Goal: Register for event/course

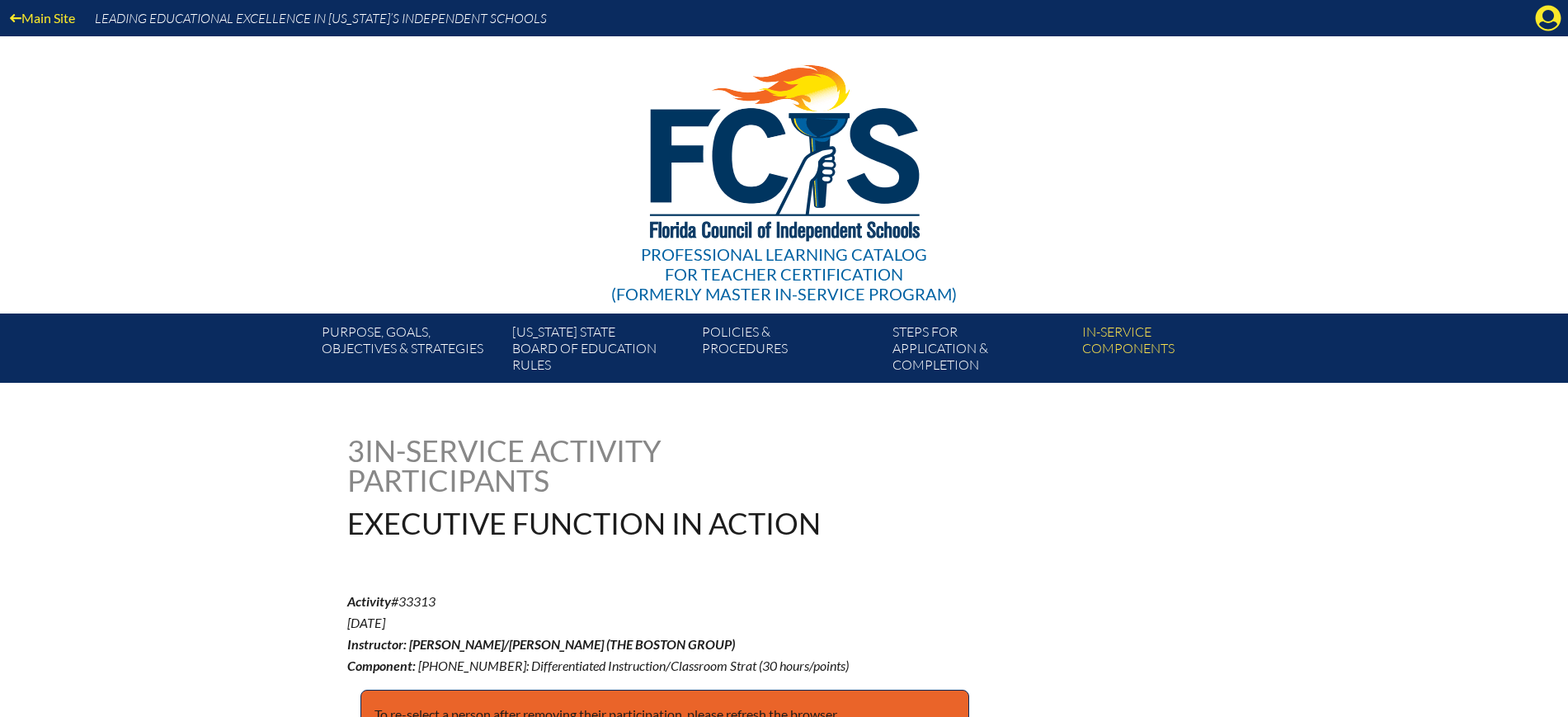
scroll to position [412, 0]
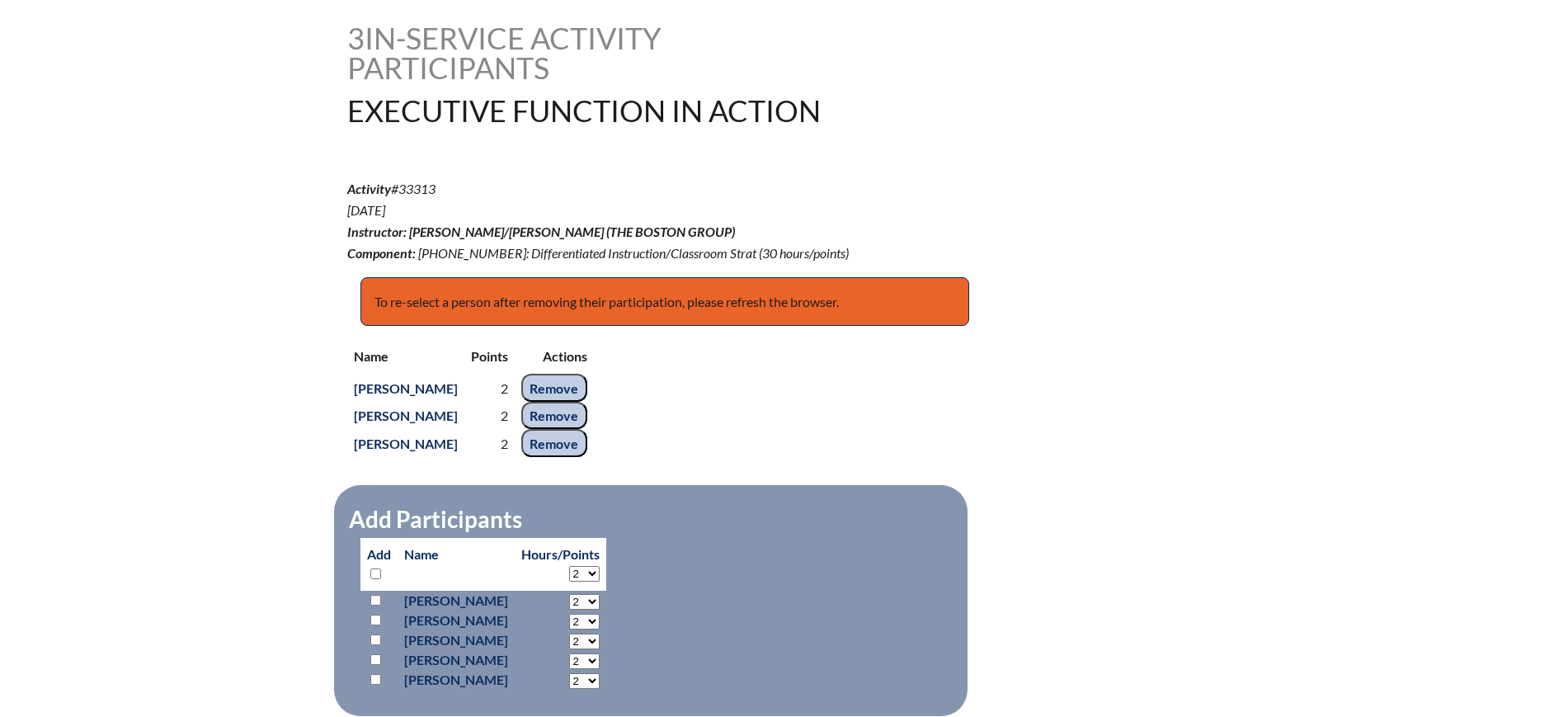
click at [585, 380] on input "Remove" at bounding box center [554, 387] width 66 height 28
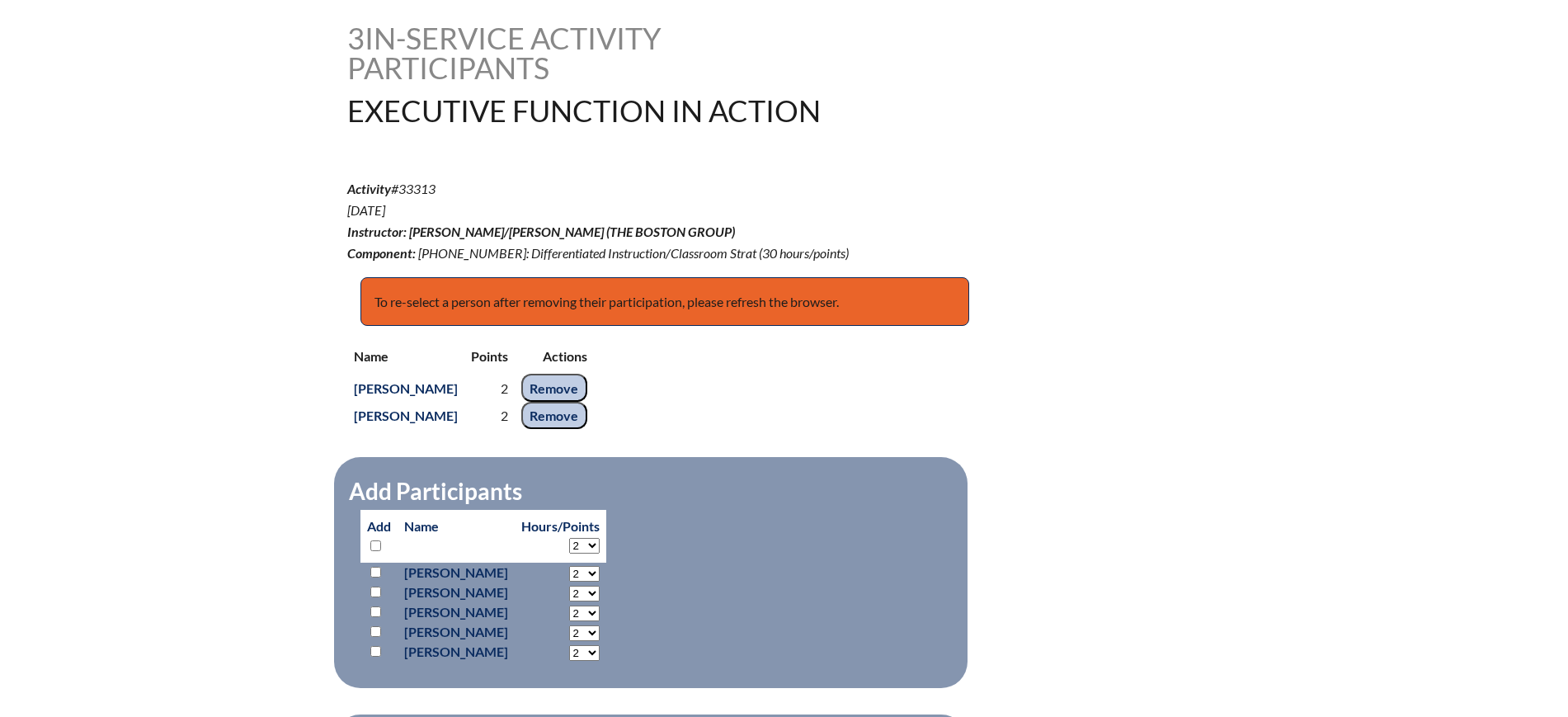
click at [587, 381] on input "Remove" at bounding box center [554, 387] width 66 height 28
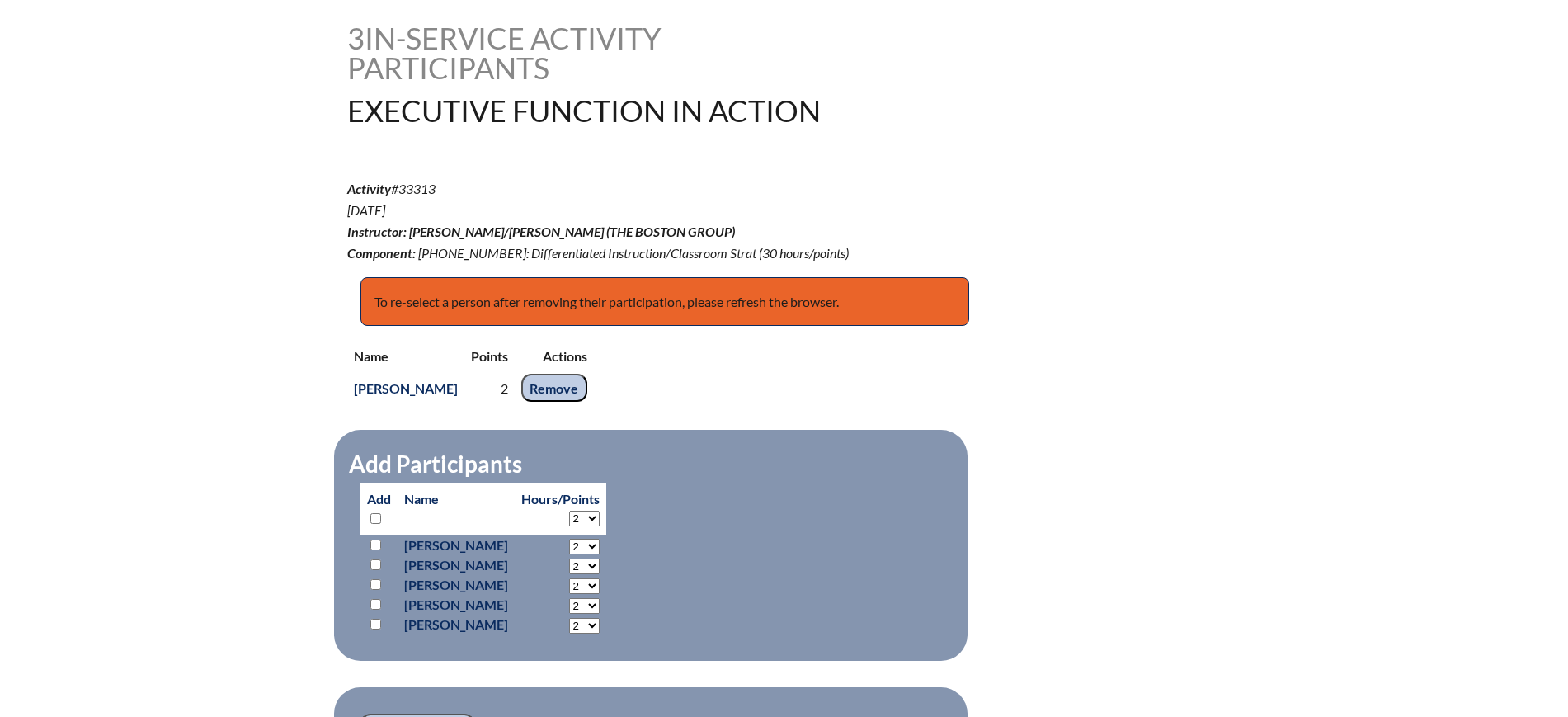
click at [538, 383] on input "Remove" at bounding box center [554, 387] width 66 height 28
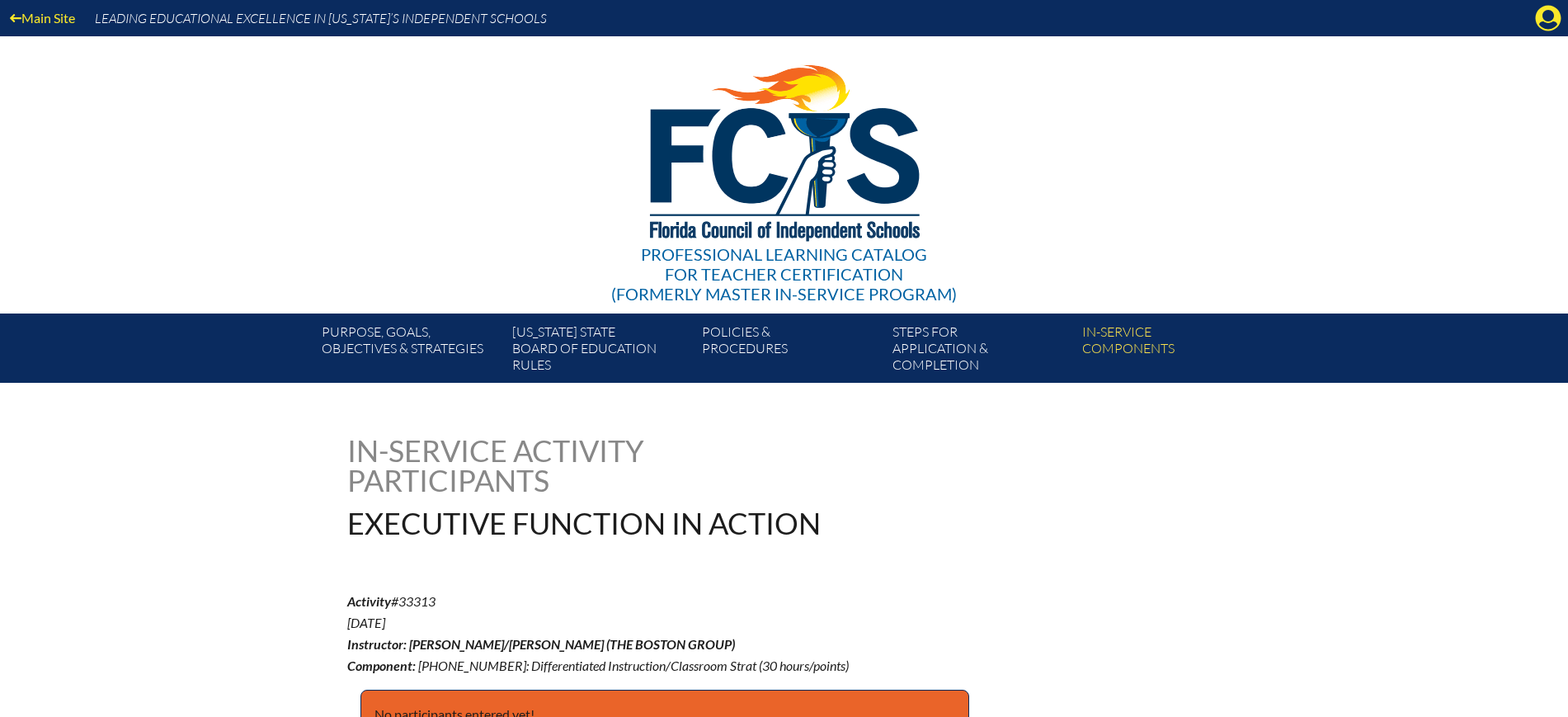
scroll to position [412, 0]
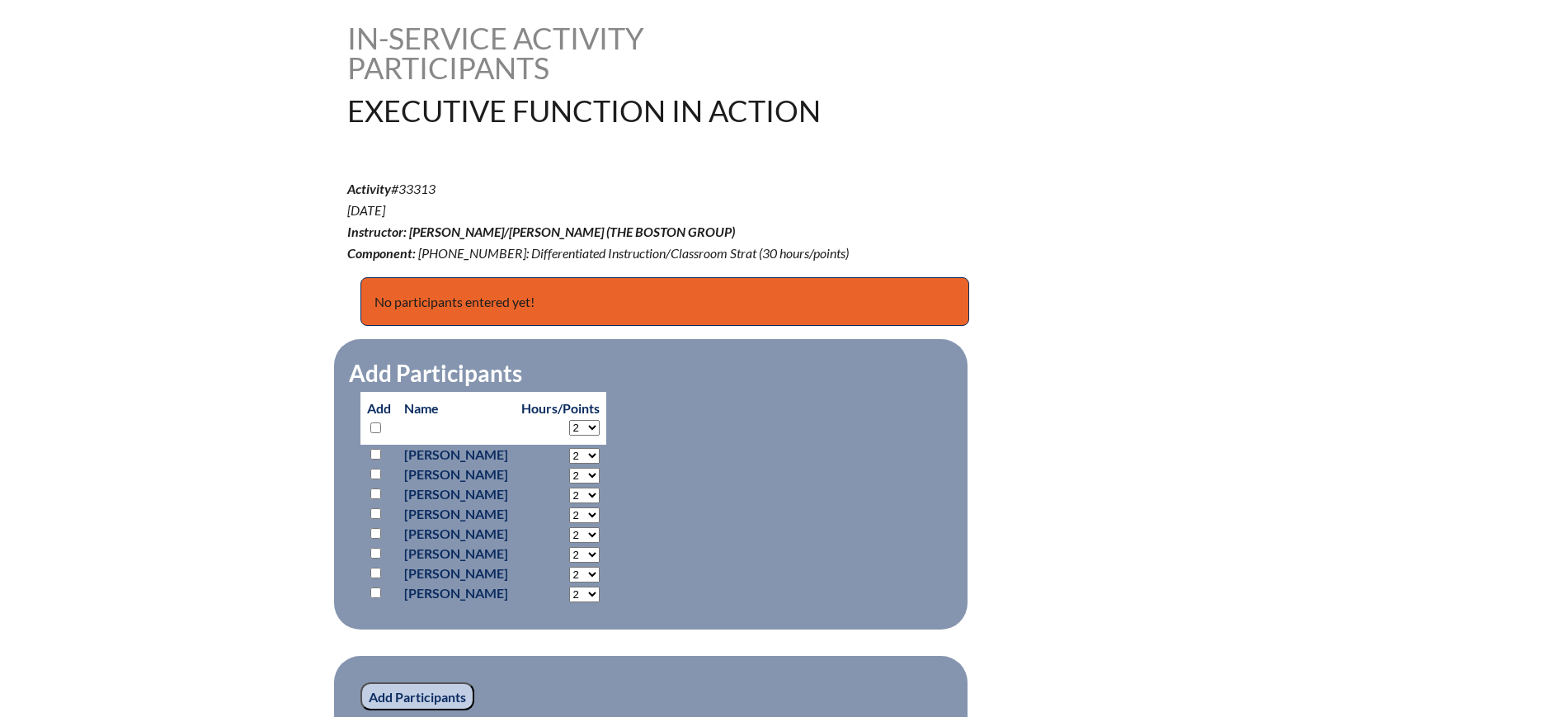
click at [600, 420] on select "2 3 4 5 6 7 8 9 10 11 12 13 14 15 16 17 18 19 20 21 22 23 24 25 26 27 28 29 30" at bounding box center [584, 428] width 31 height 15
select select "8"
click at [600, 420] on select "2 3 4 5 6 7 8 9 10 11 12 13 14 15 16 17 18 19 20 21 22 23 24 25 26 27 28 29 30" at bounding box center [584, 428] width 31 height 15
select select "8"
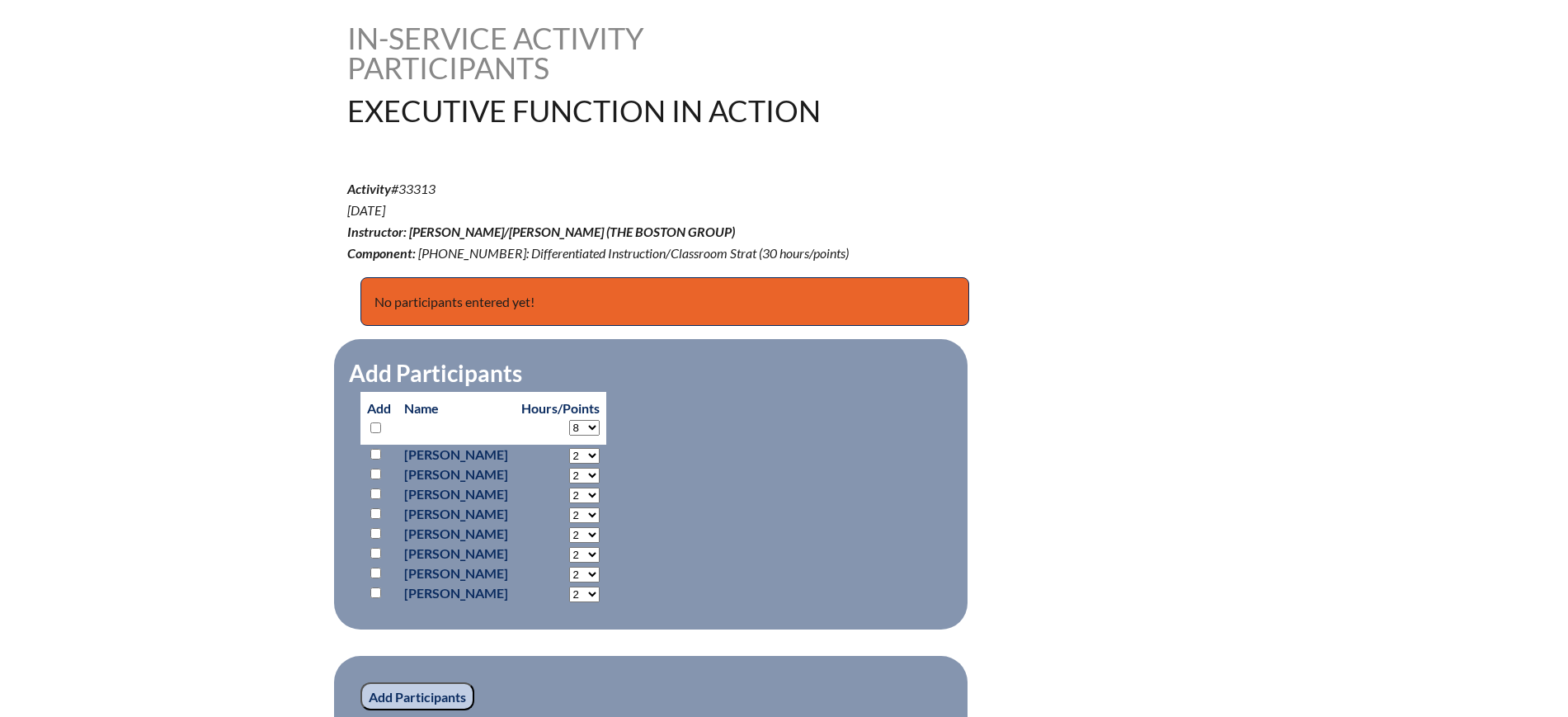
select select "8"
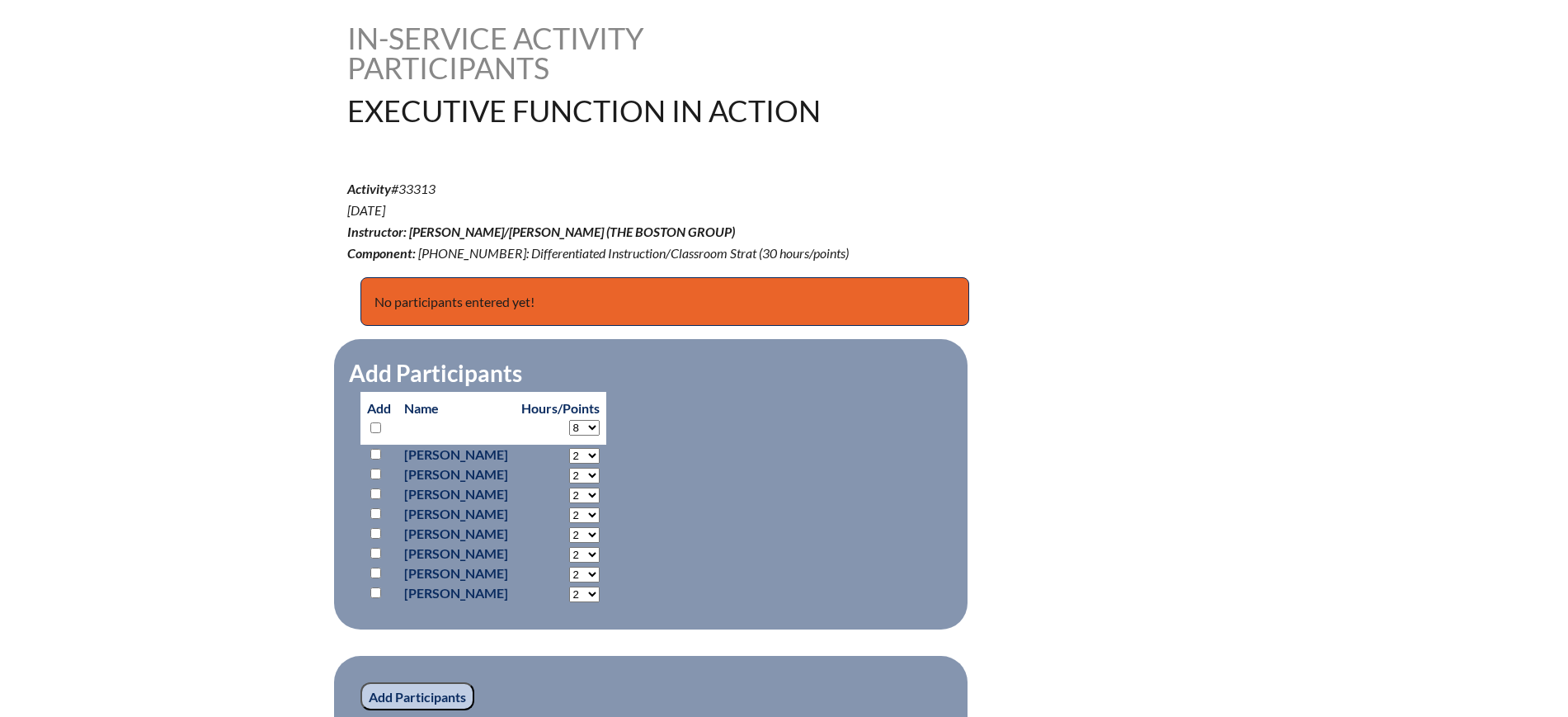
select select "8"
click at [749, 466] on fieldset "Add Participants Add Name Hours/Points 2 3 4 5 6 7 8 9 10 11 12" at bounding box center [650, 484] width 633 height 290
click at [374, 449] on input "checkbox" at bounding box center [375, 454] width 11 height 11
checkbox input "true"
click at [378, 544] on p at bounding box center [379, 554] width 24 height 20
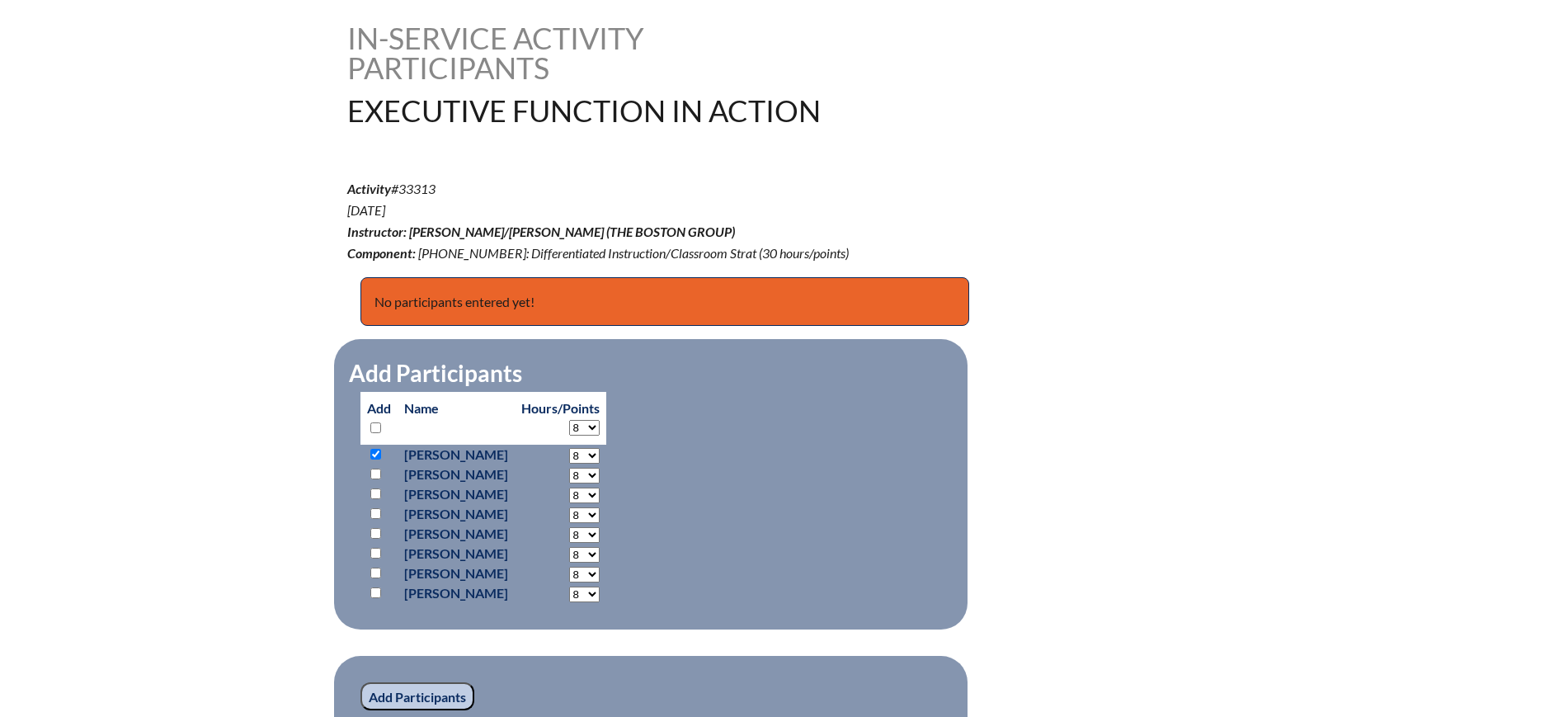
click at [376, 552] on input "checkbox" at bounding box center [375, 553] width 11 height 11
checkbox input "true"
click at [376, 569] on input "checkbox" at bounding box center [375, 573] width 11 height 11
checkbox input "true"
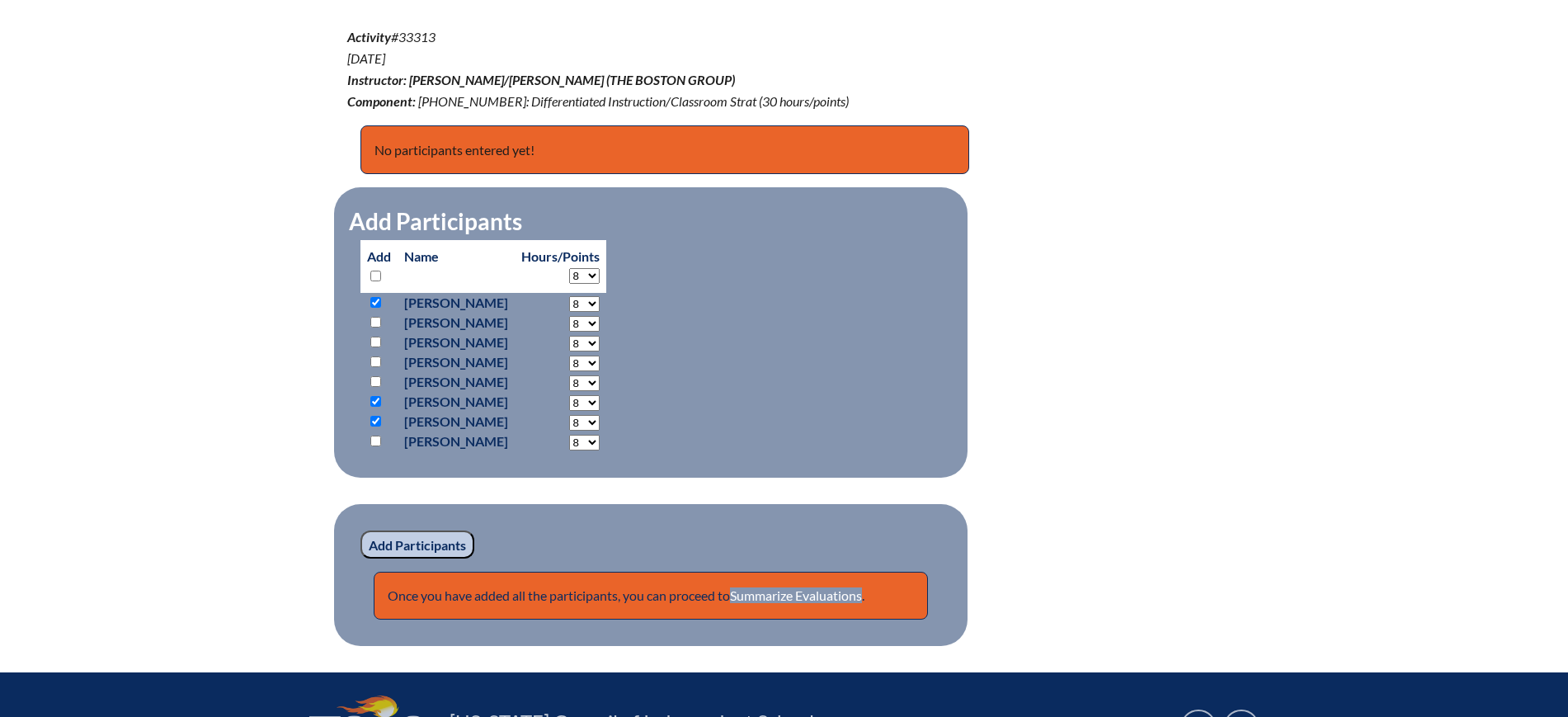
scroll to position [516, 0]
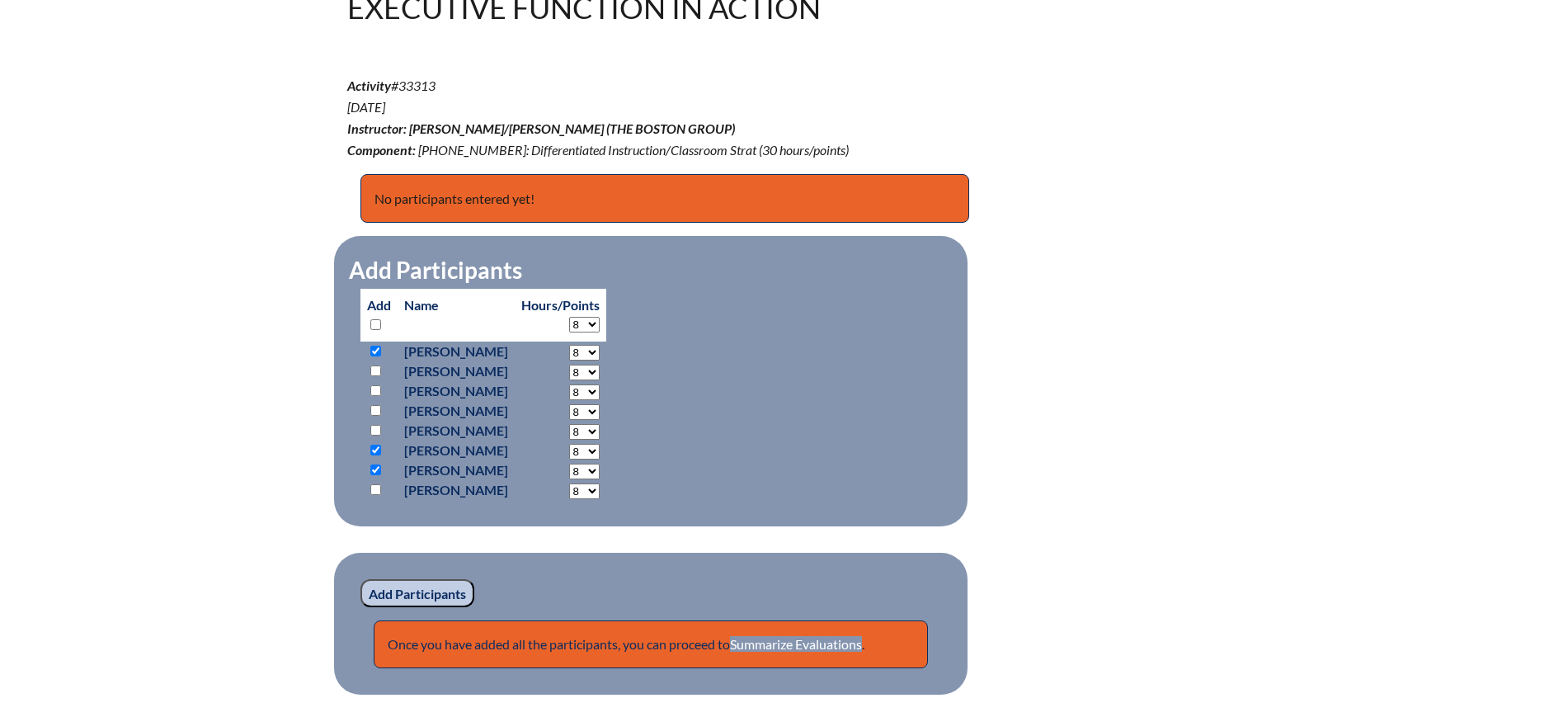
click at [422, 591] on input "Add Participants" at bounding box center [417, 593] width 113 height 28
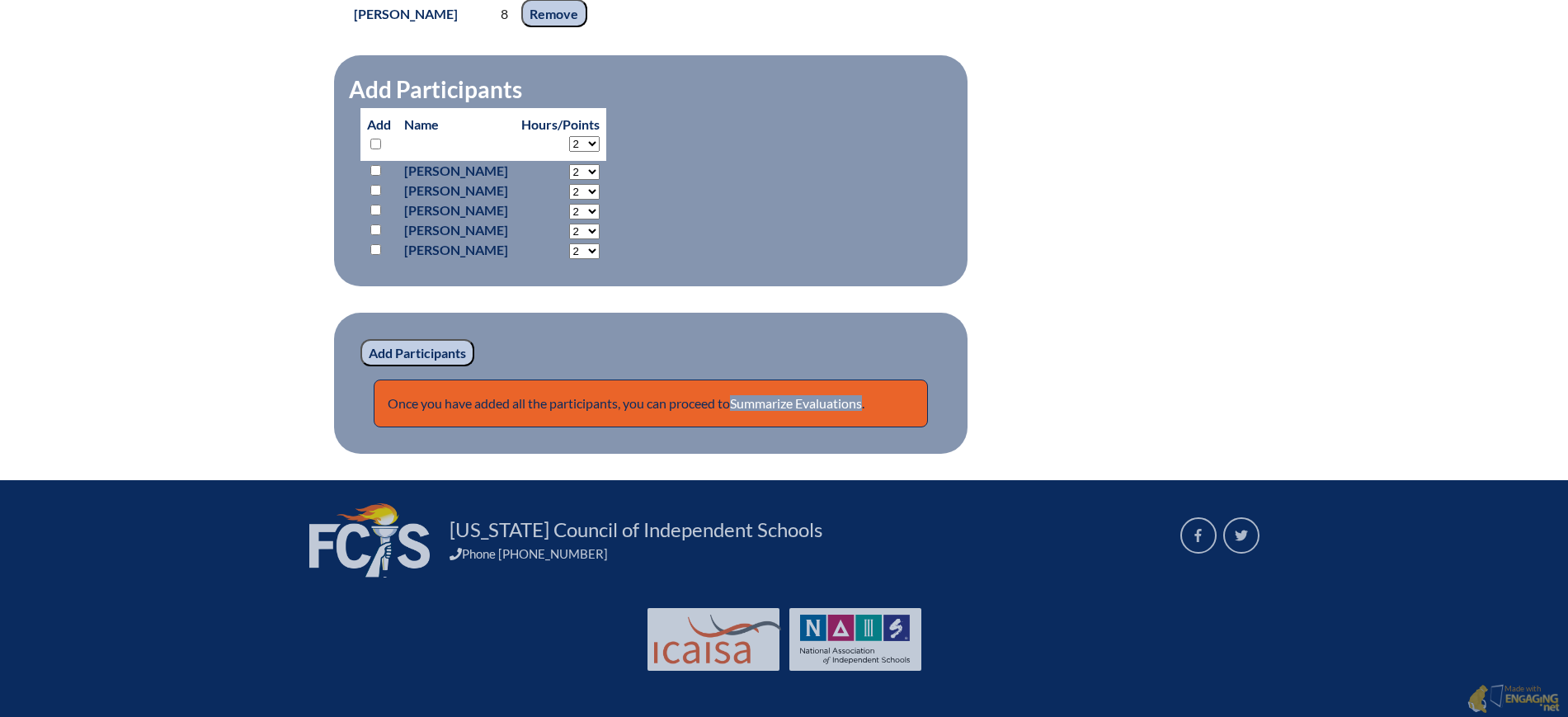
scroll to position [739, 0]
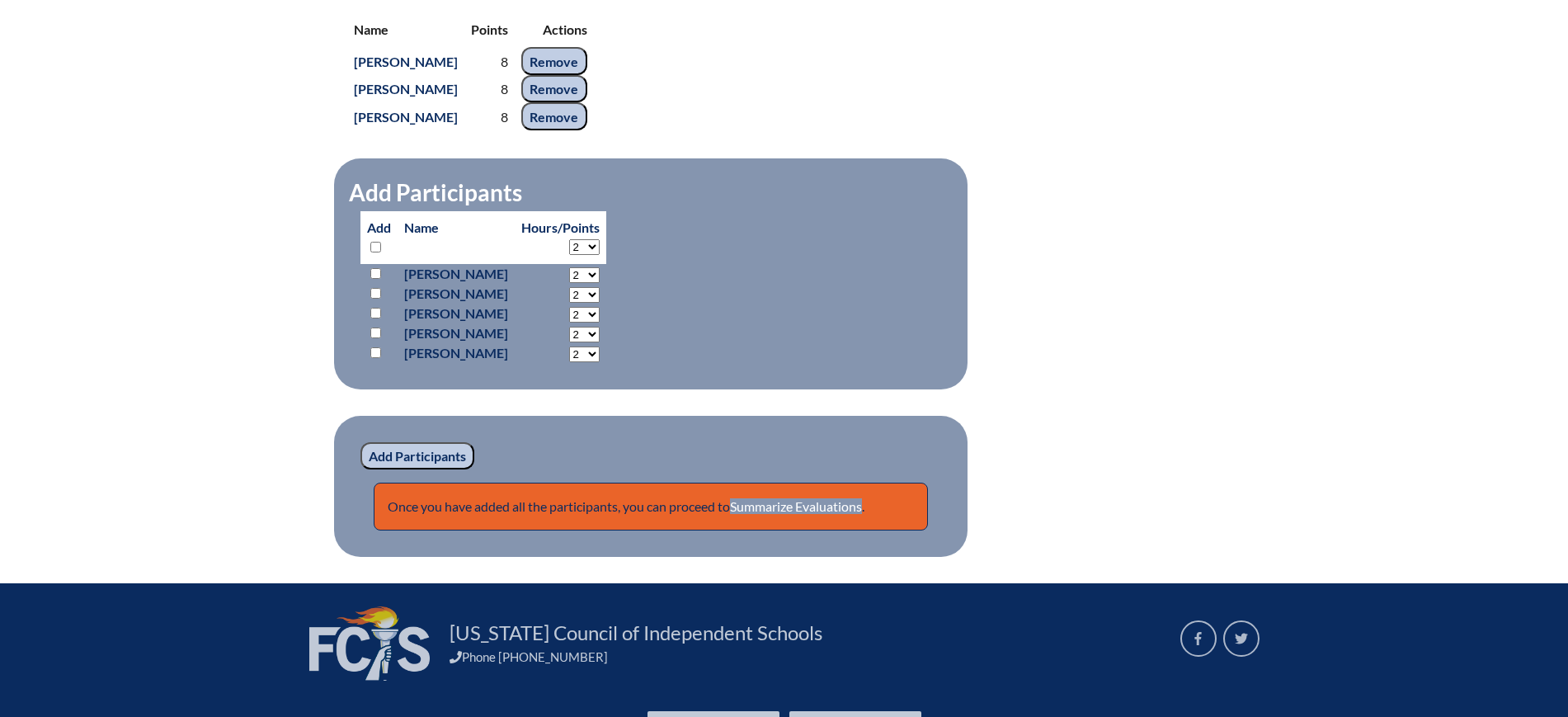
click at [587, 53] on input "Remove" at bounding box center [554, 61] width 66 height 28
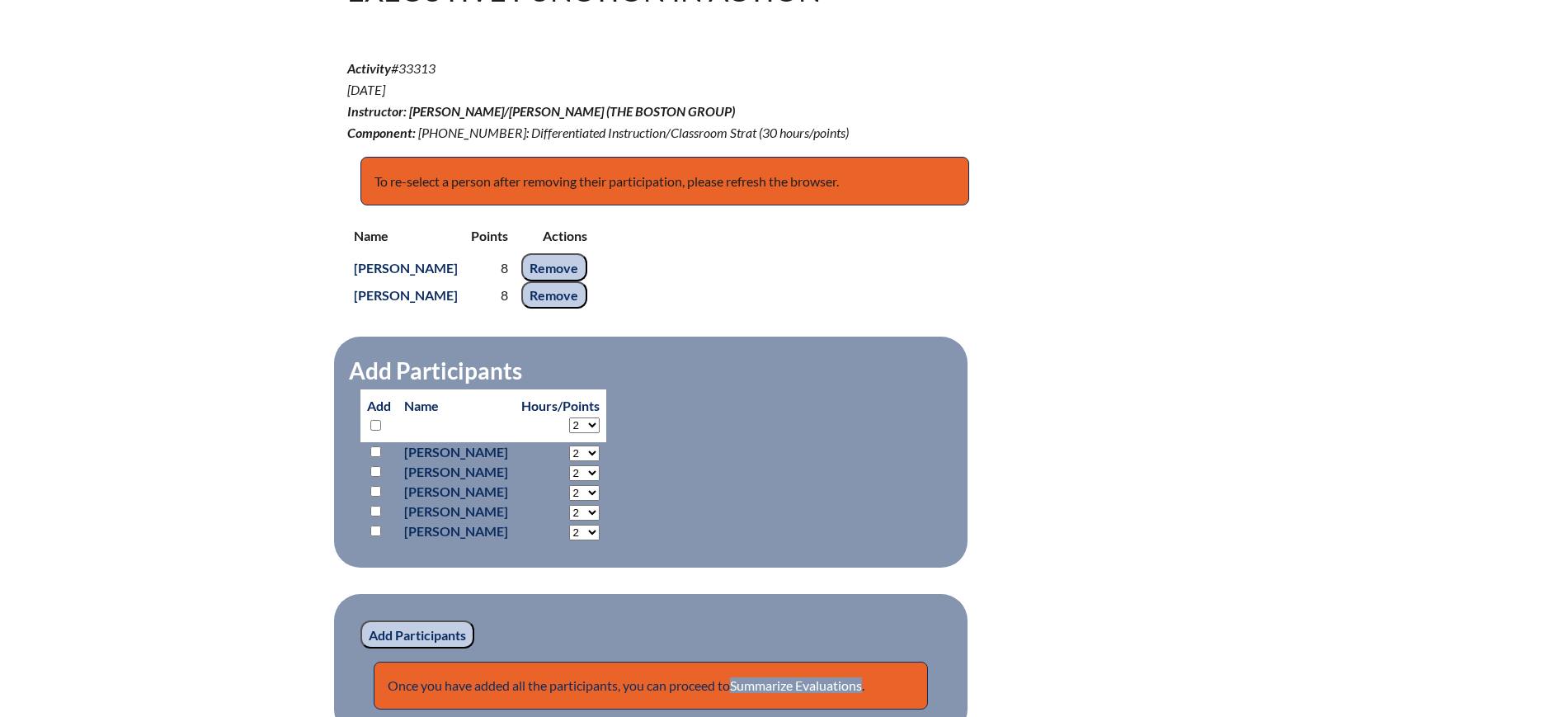
scroll to position [636, 0]
